Goal: Task Accomplishment & Management: Manage account settings

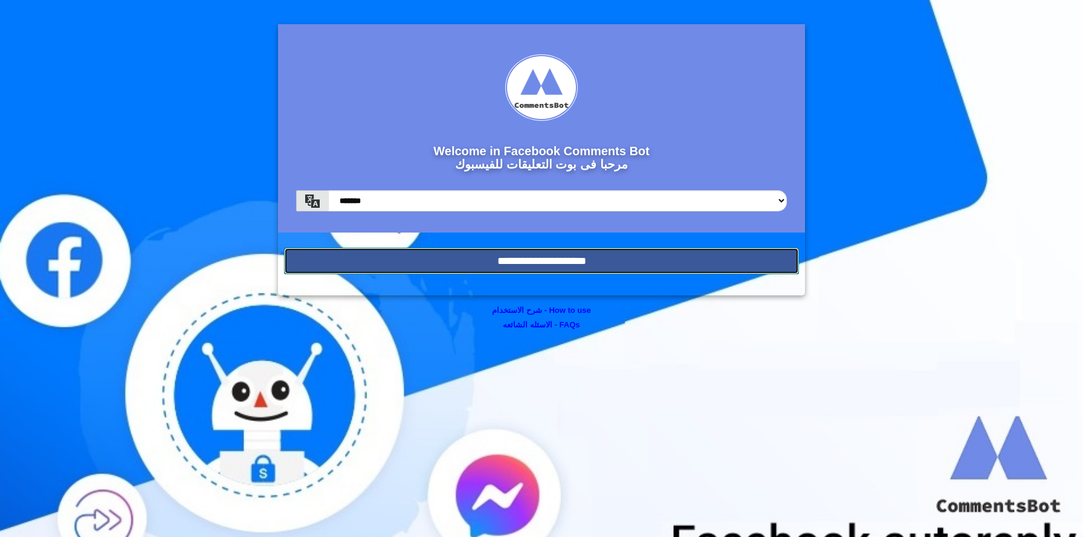
click at [505, 251] on input "**********" at bounding box center [541, 261] width 515 height 27
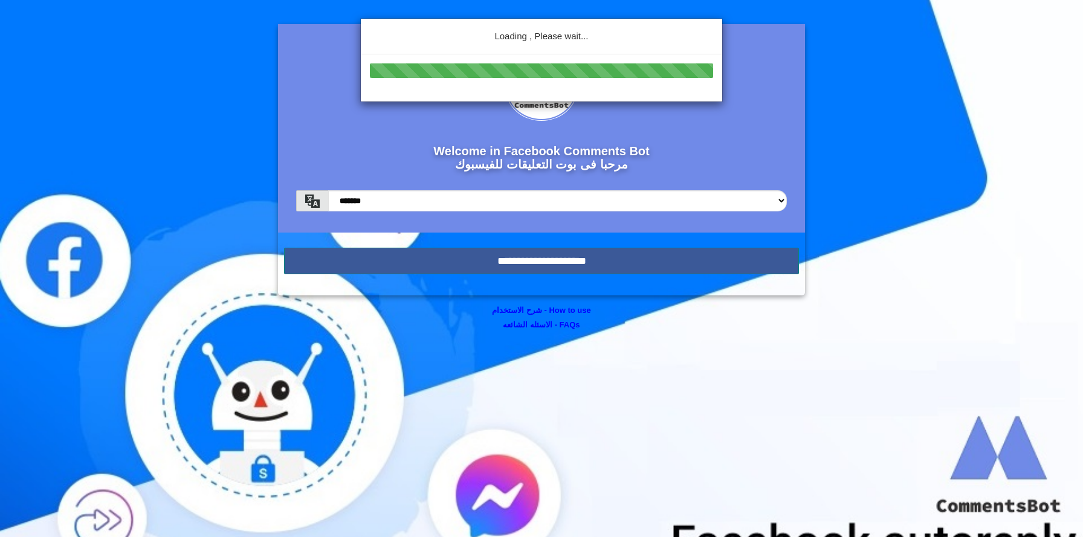
click at [505, 251] on div "Loading , Please wait..." at bounding box center [541, 268] width 1083 height 537
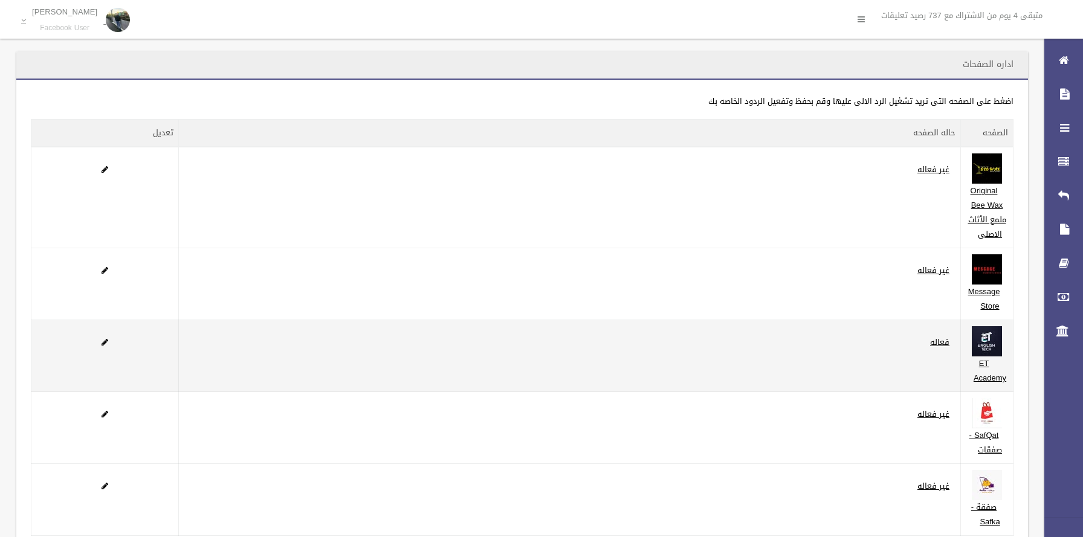
scroll to position [114, 0]
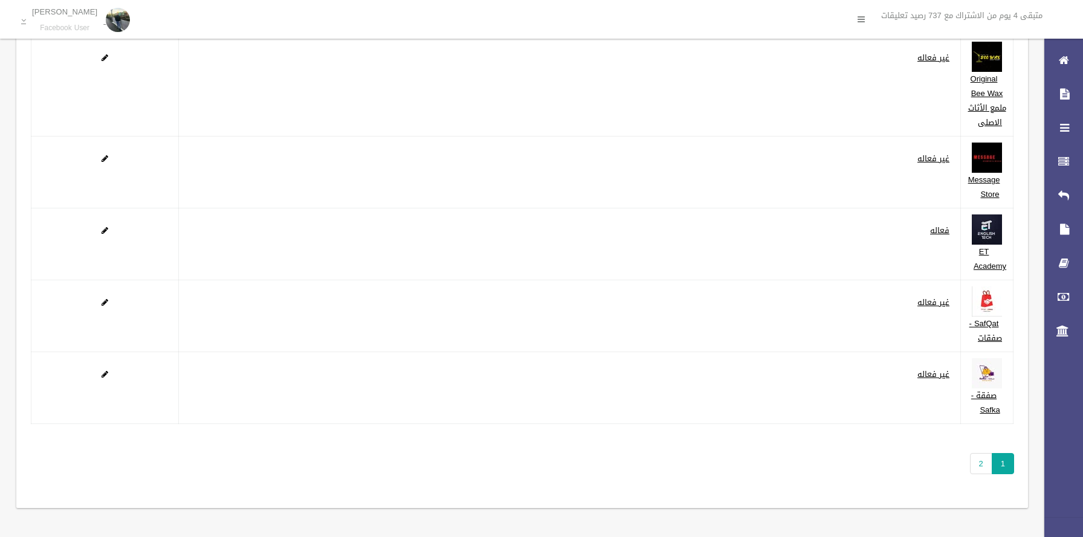
click at [994, 465] on span "1" at bounding box center [1002, 463] width 22 height 21
click at [982, 463] on link "2" at bounding box center [981, 463] width 22 height 21
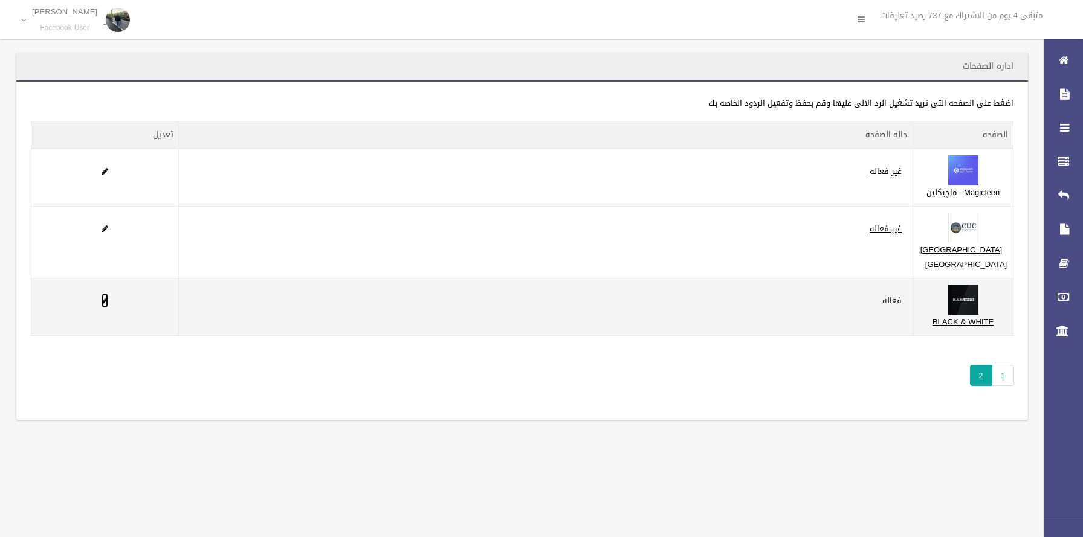
click at [103, 304] on span at bounding box center [104, 301] width 7 height 8
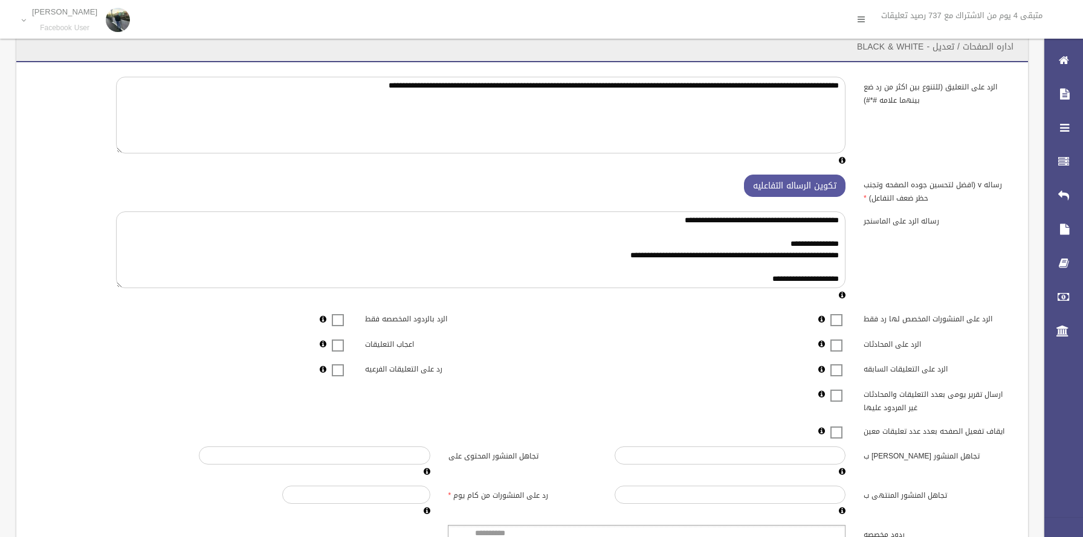
scroll to position [149, 0]
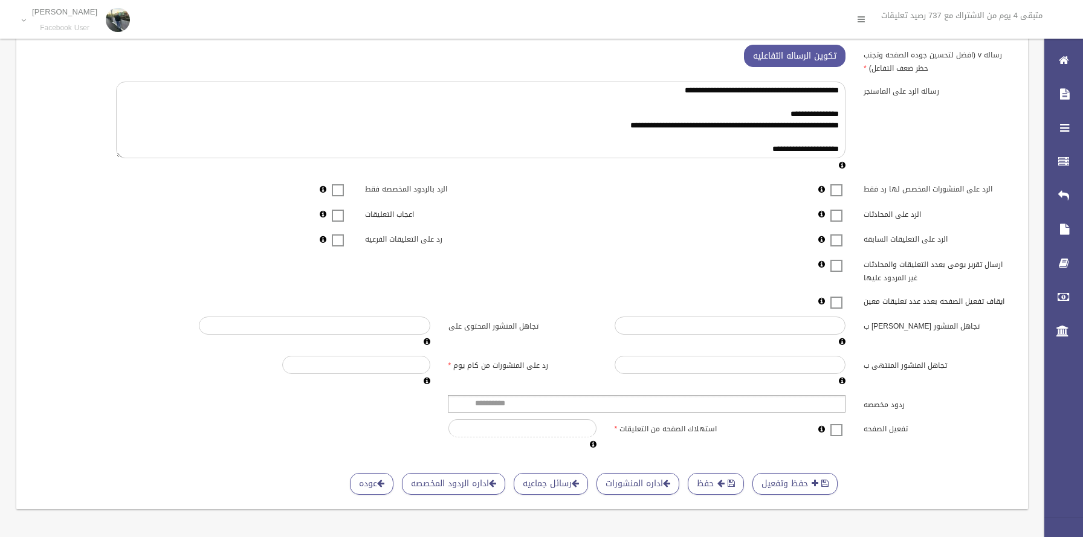
click at [834, 422] on span at bounding box center [836, 422] width 18 height 0
click at [780, 485] on button "حفظ وتفعيل" at bounding box center [794, 484] width 85 height 22
